Goal: Task Accomplishment & Management: Manage account settings

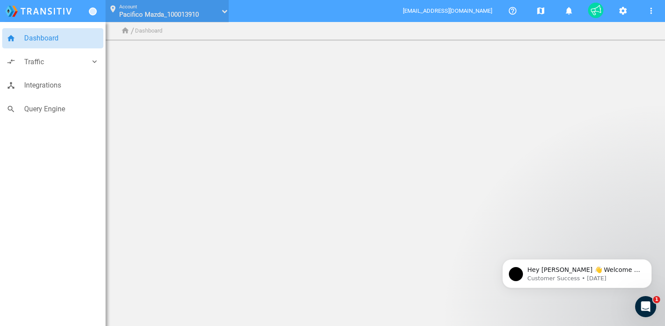
click at [221, 12] on icon "text" at bounding box center [221, 11] width 5 height 6
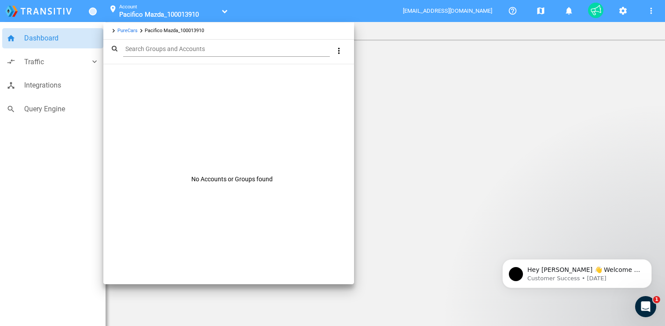
click at [183, 44] on div "Search Groups and Accounts" at bounding box center [226, 49] width 207 height 15
click at [126, 30] on link "PureCars" at bounding box center [127, 31] width 20 height 6
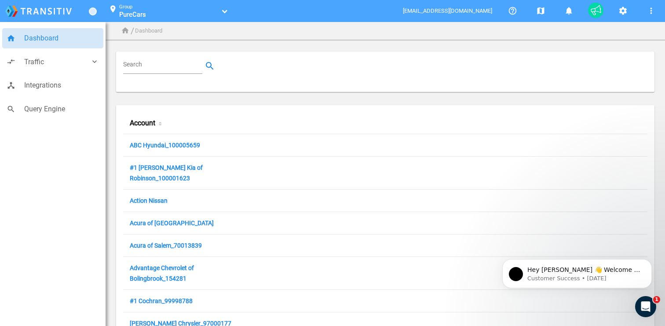
click at [160, 67] on input "Search" at bounding box center [164, 66] width 83 height 11
paste input "Audi [GEOGRAPHIC_DATA]"
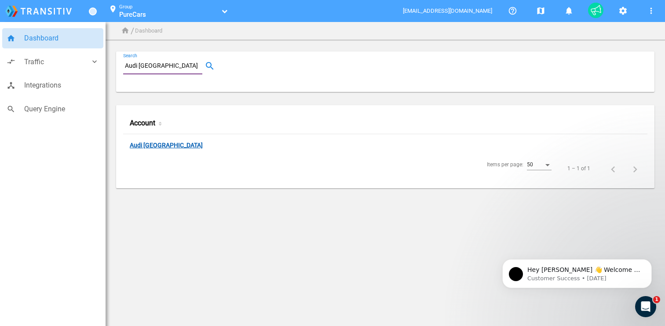
type input "Audi [GEOGRAPHIC_DATA]"
click at [201, 145] on link "Audi [GEOGRAPHIC_DATA]" at bounding box center [166, 146] width 73 height 8
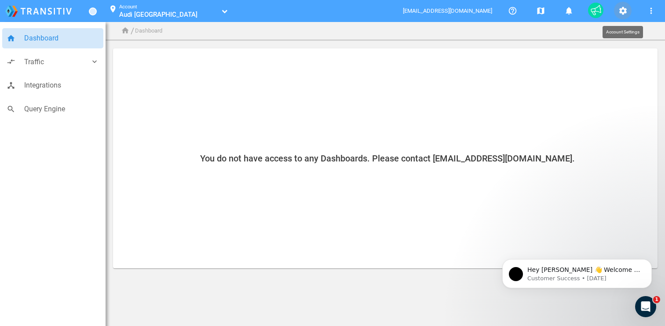
click at [623, 15] on mat-icon "settings" at bounding box center [622, 11] width 11 height 11
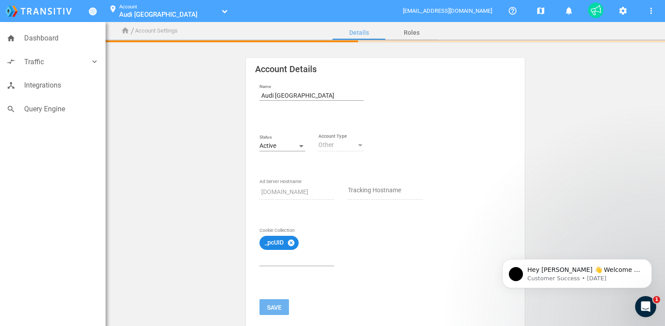
click at [288, 146] on div "Active" at bounding box center [278, 145] width 38 height 7
click at [287, 161] on span "Inactive" at bounding box center [282, 164] width 46 height 18
click at [289, 244] on mat-icon "cancel" at bounding box center [291, 243] width 8 height 8
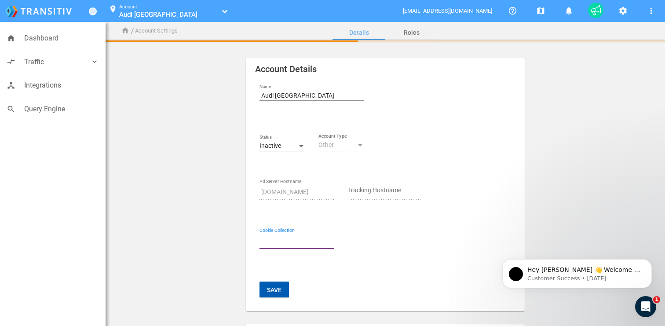
click at [268, 292] on button "Save" at bounding box center [273, 289] width 29 height 16
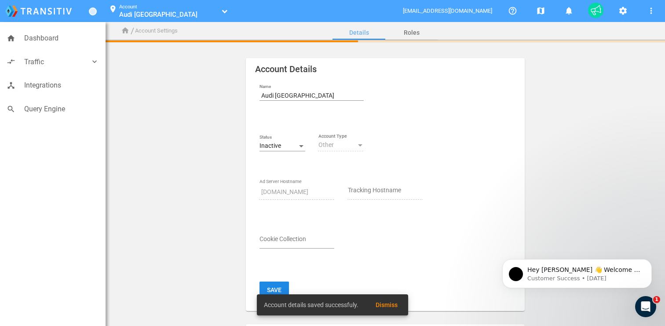
click at [281, 285] on div "Account details saved successfuly. Dismiss" at bounding box center [332, 305] width 172 height 42
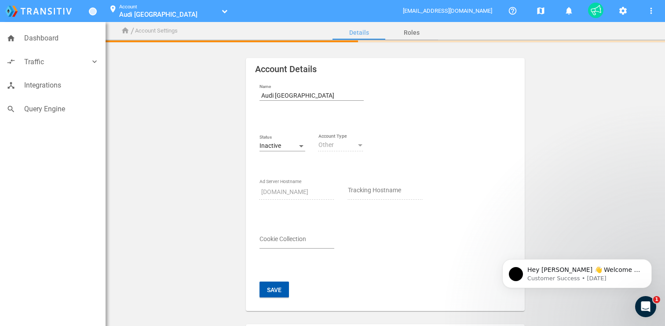
click at [278, 289] on button "Save" at bounding box center [273, 289] width 29 height 16
click at [267, 286] on button "Save" at bounding box center [273, 289] width 29 height 16
